Goal: Communication & Community: Answer question/provide support

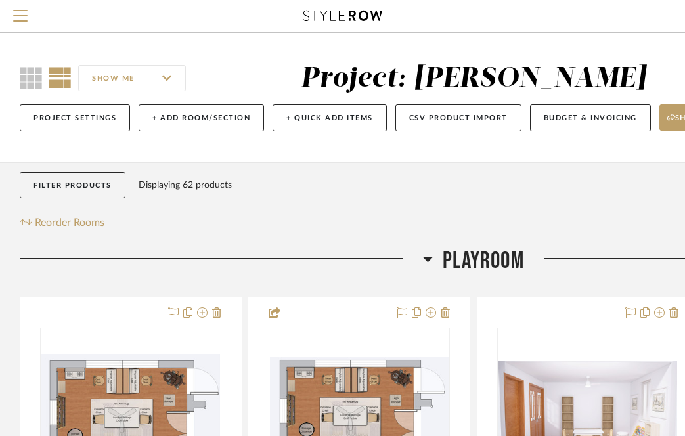
click at [326, 20] on icon at bounding box center [342, 16] width 79 height 11
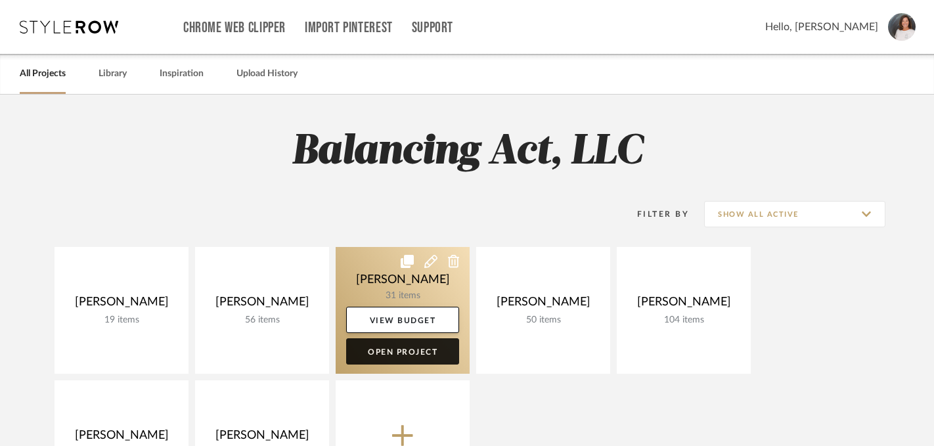
click at [406, 351] on link "Open Project" at bounding box center [402, 351] width 113 height 26
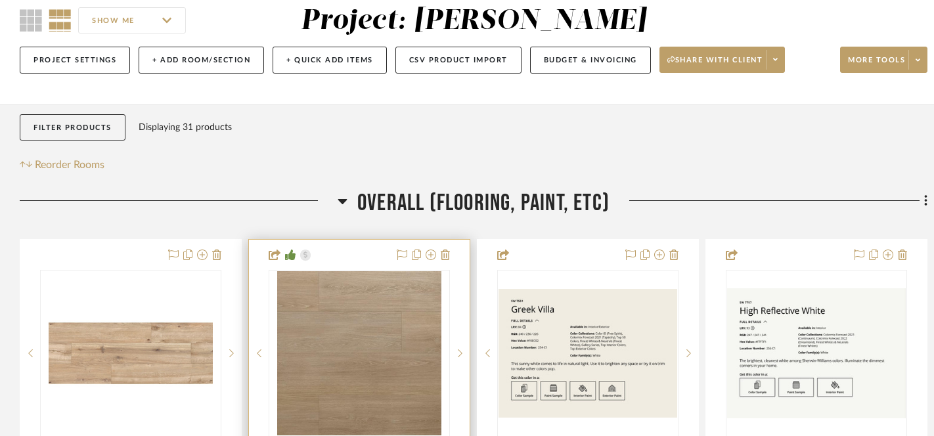
scroll to position [232, 0]
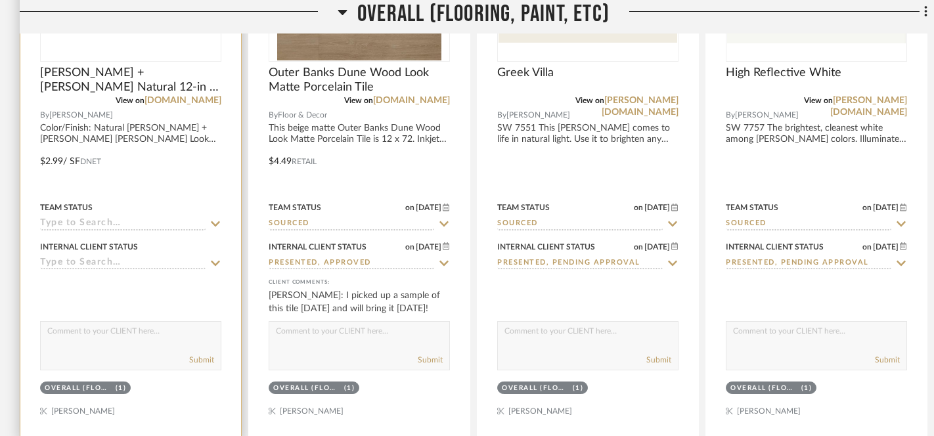
scroll to position [495, 0]
click at [214, 223] on icon at bounding box center [216, 223] width 12 height 11
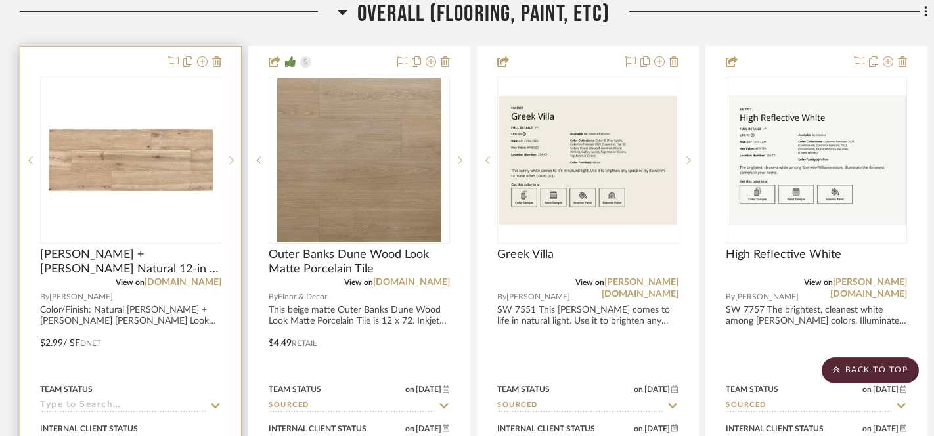
scroll to position [483, 0]
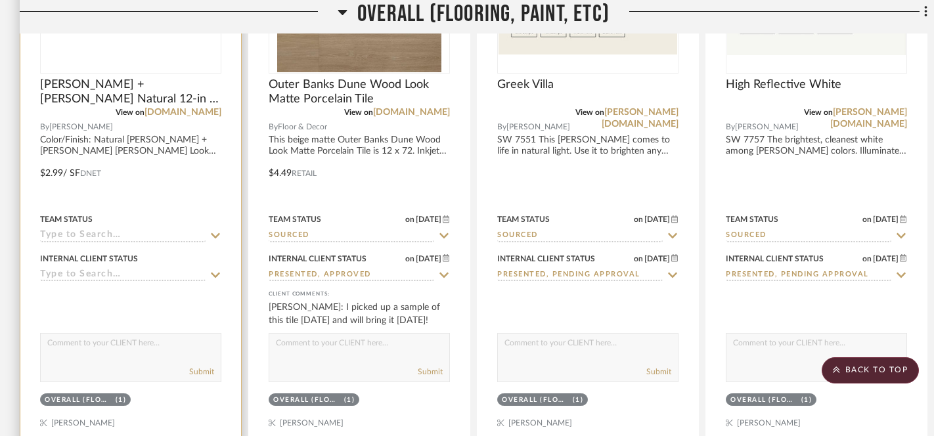
click at [214, 273] on icon at bounding box center [216, 275] width 12 height 11
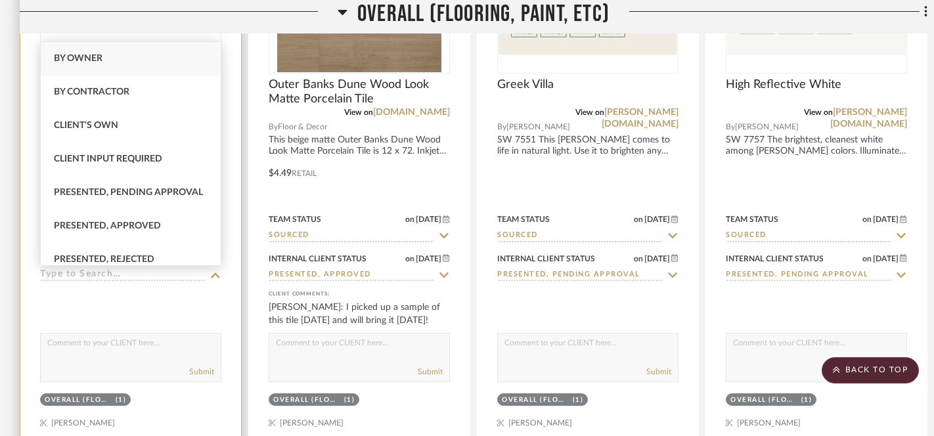
click at [170, 317] on div at bounding box center [130, 164] width 221 height 575
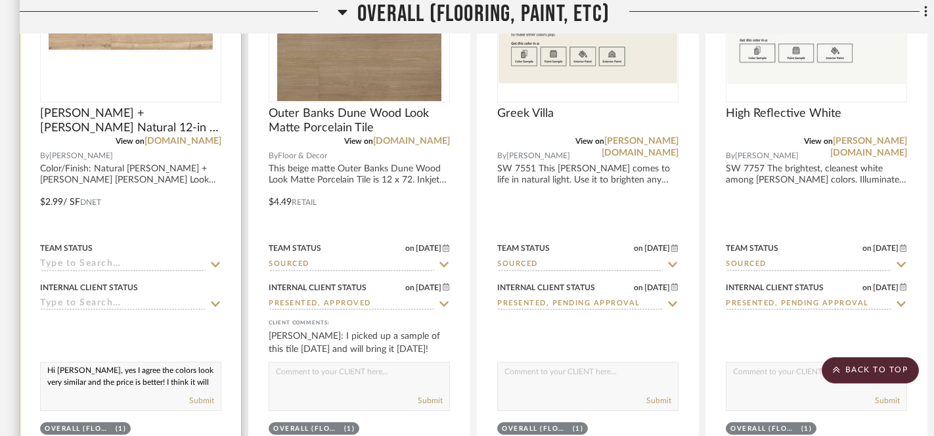
scroll to position [0, 0]
click at [202, 375] on textarea "Hi Jill, yes I agree the colors look very similar and the price is better! I th…" at bounding box center [131, 375] width 180 height 25
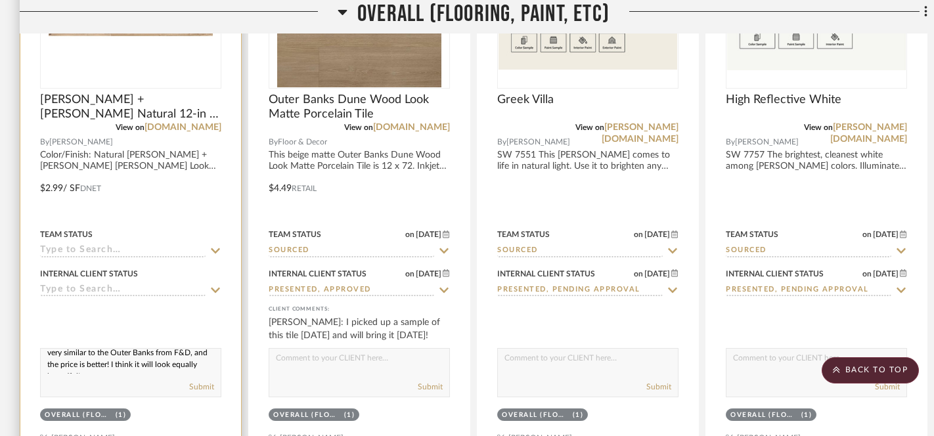
scroll to position [471, 0]
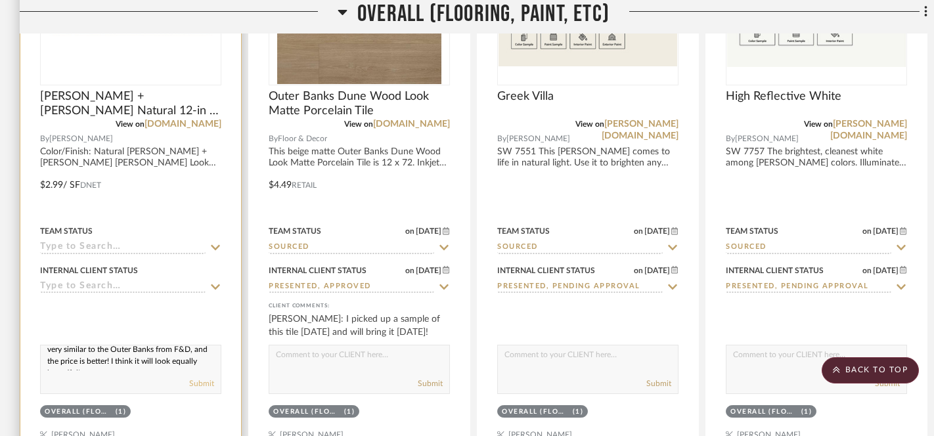
type textarea "Hi Jill, yes I agree the colors look very similar to the Outer Banks from F&D, …"
click at [206, 384] on button "Submit" at bounding box center [201, 384] width 25 height 12
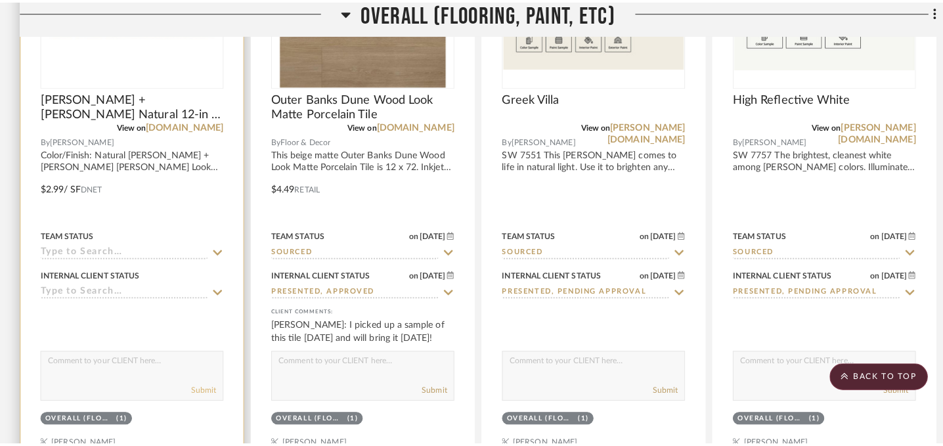
scroll to position [0, 0]
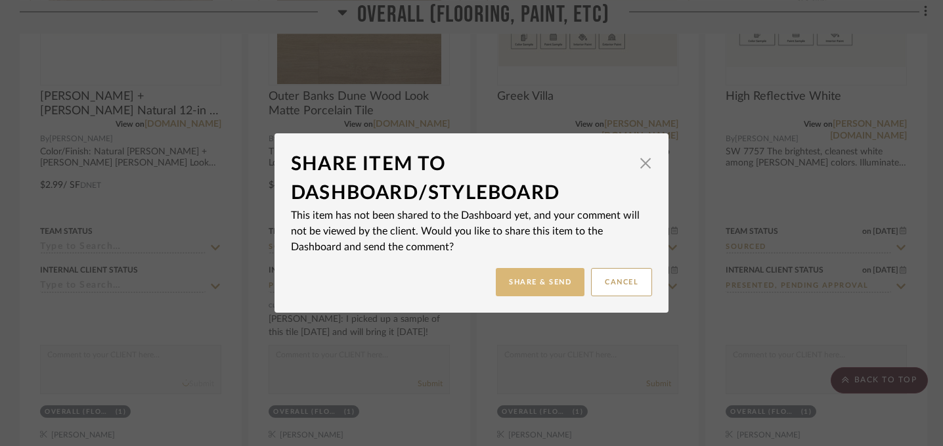
click at [526, 278] on button "Share & Send" at bounding box center [540, 282] width 89 height 28
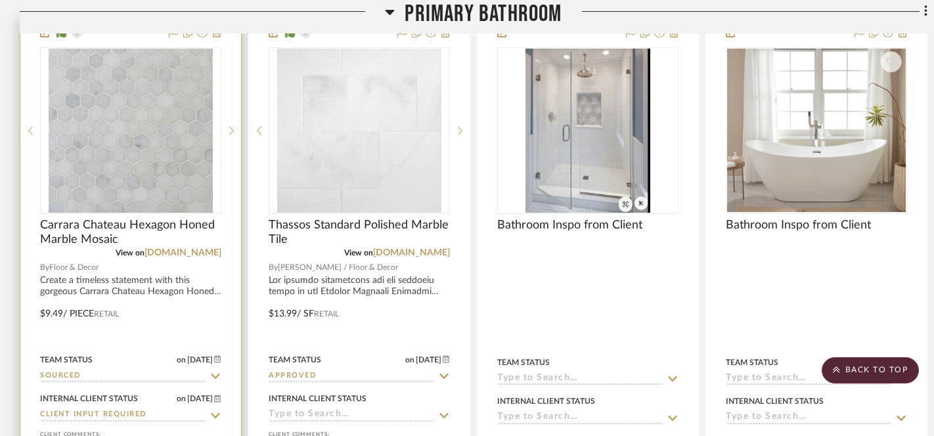
scroll to position [1867, 0]
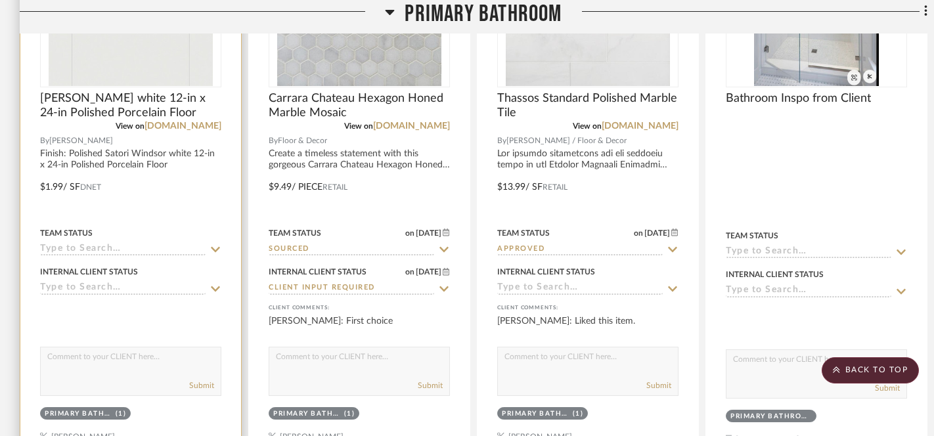
scroll to position [1890, 0]
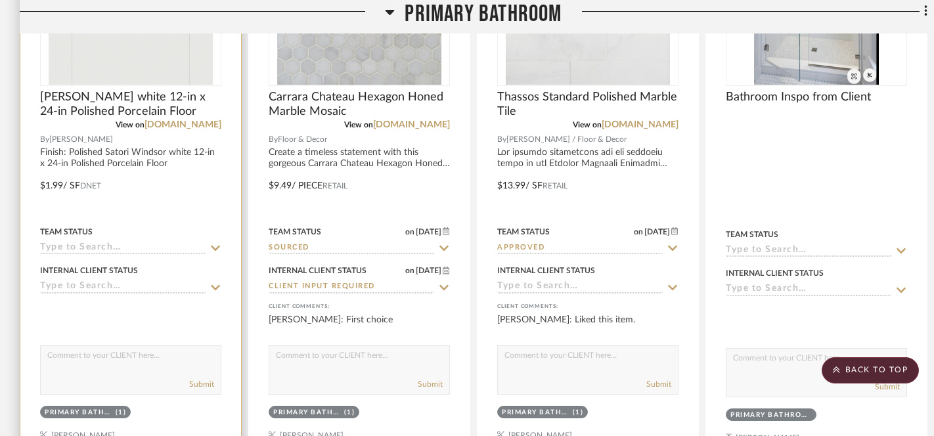
click at [110, 364] on textarea at bounding box center [131, 358] width 180 height 25
click at [104, 357] on textarea "Looks good...it's basic white, which is what you like and falls within the budg…" at bounding box center [131, 358] width 180 height 25
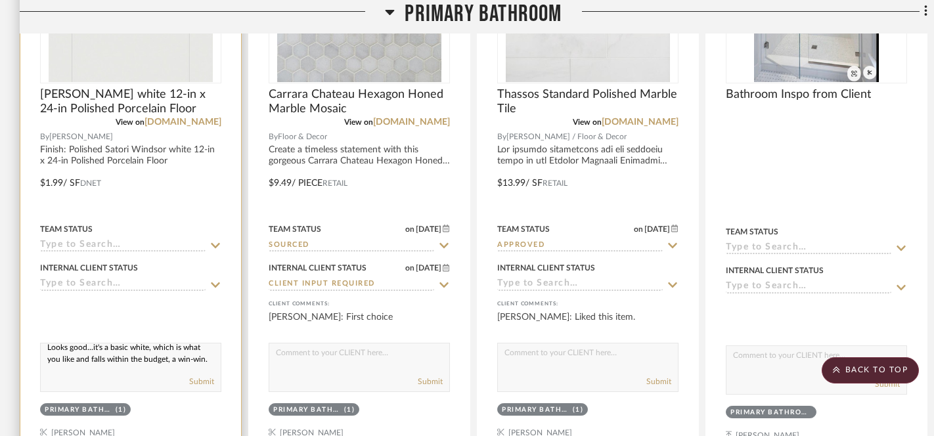
scroll to position [17, 0]
type textarea "Looks good...it's a basic white, which is what you like and falls within the bu…"
click at [204, 382] on button "Submit" at bounding box center [201, 382] width 25 height 12
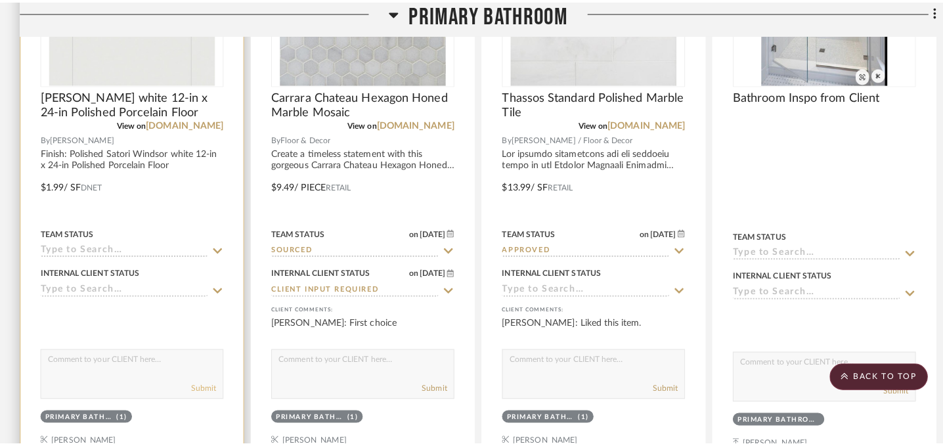
scroll to position [0, 0]
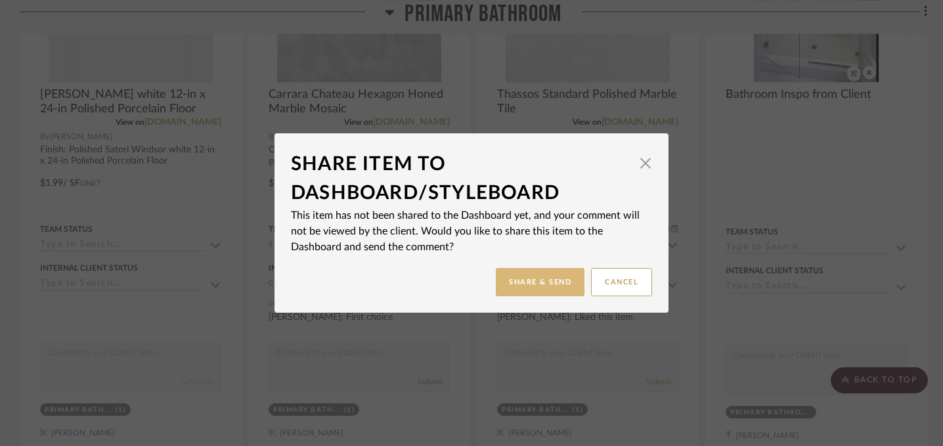
click at [535, 282] on button "Share & Send" at bounding box center [540, 282] width 89 height 28
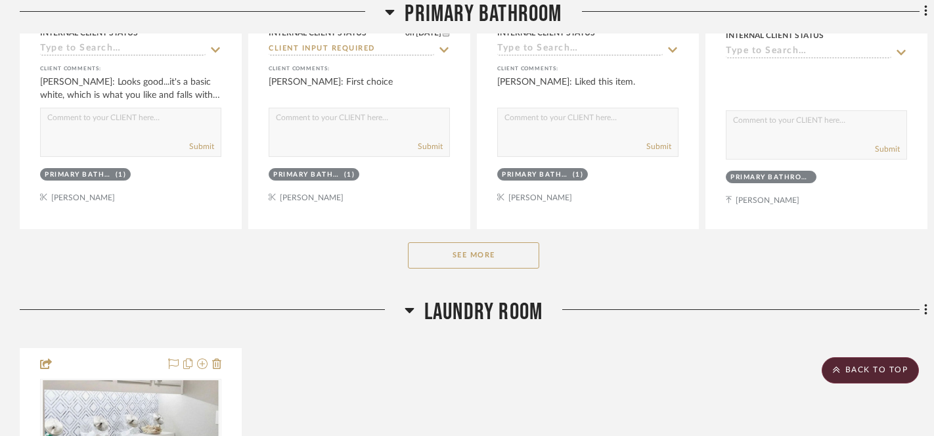
scroll to position [2130, 0]
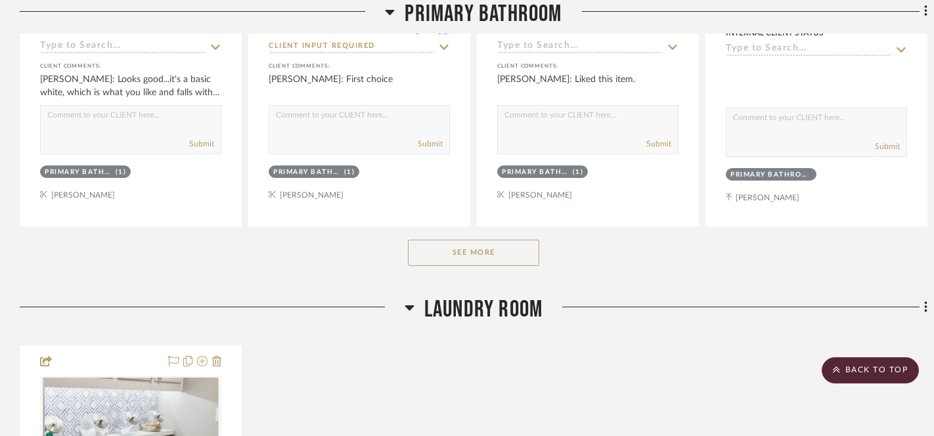
click at [465, 255] on button "See More" at bounding box center [473, 253] width 131 height 26
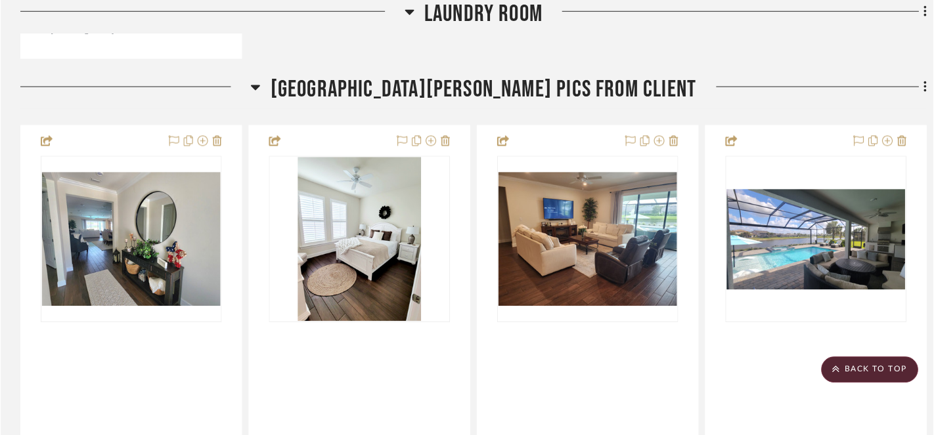
scroll to position [3639, 0]
